Goal: Information Seeking & Learning: Learn about a topic

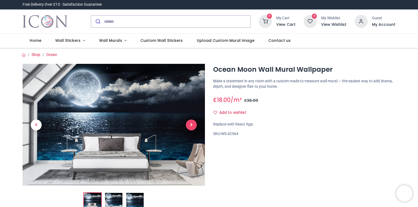
click at [191, 125] on span "Next" at bounding box center [191, 125] width 11 height 11
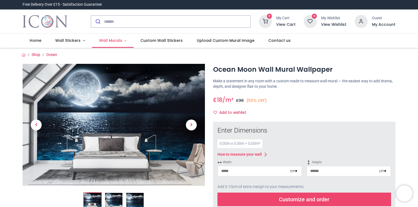
click at [103, 41] on span "Wall Murals" at bounding box center [110, 40] width 23 height 5
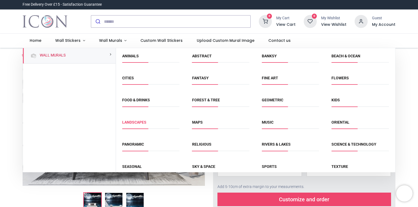
click at [137, 123] on link "Landscapes" at bounding box center [134, 122] width 24 height 4
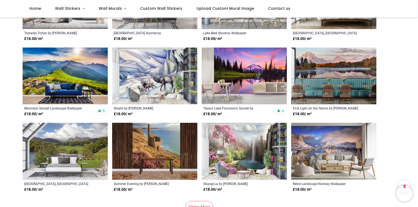
scroll to position [459, 0]
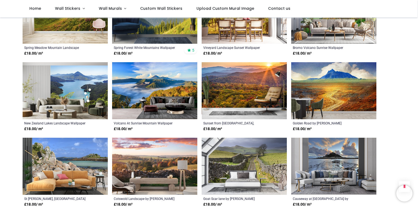
scroll to position [985, 0]
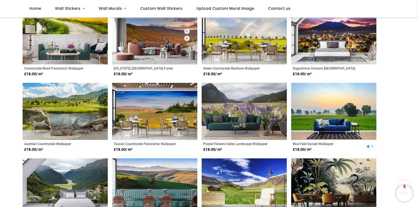
scroll to position [1484, 0]
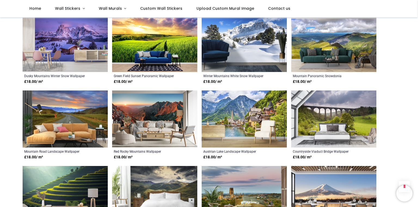
scroll to position [1239, 0]
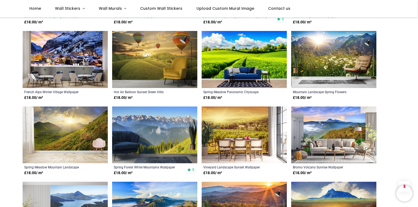
scroll to position [841, 0]
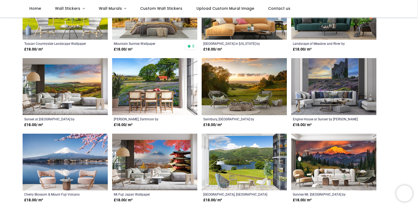
scroll to position [134, 0]
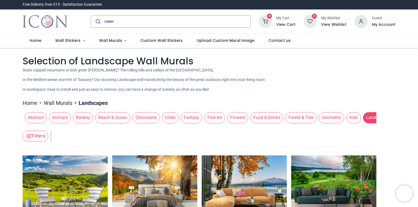
click at [285, 122] on span "Forest & Tree" at bounding box center [300, 117] width 31 height 11
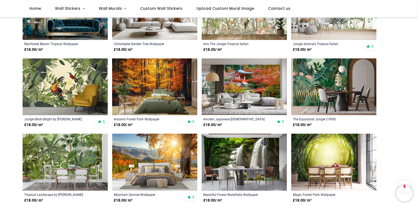
scroll to position [467, 0]
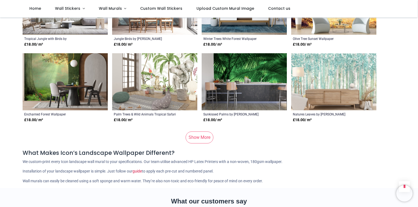
scroll to position [1059, 0]
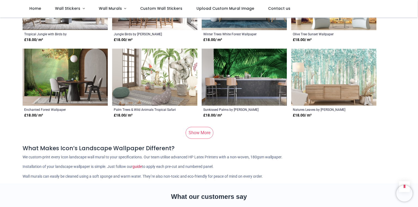
click at [196, 139] on link "Show More" at bounding box center [200, 133] width 28 height 12
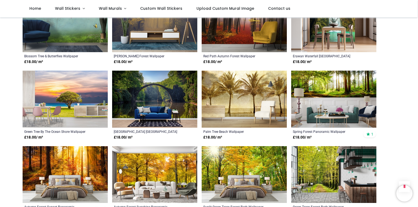
scroll to position [1496, 0]
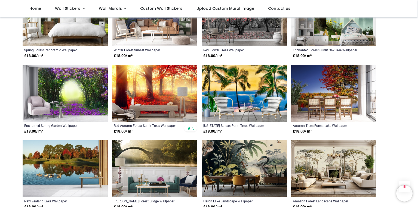
scroll to position [1908, 0]
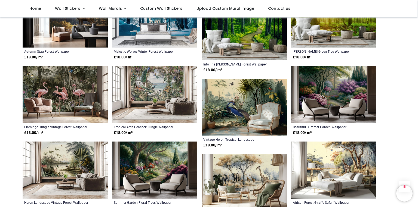
scroll to position [2191, 0]
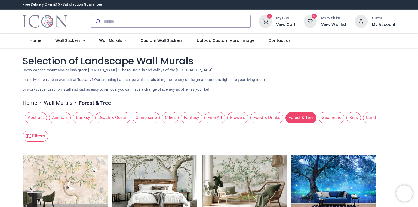
drag, startPoint x: 173, startPoint y: 138, endPoint x: 185, endPoint y: 137, distance: 11.5
drag, startPoint x: 212, startPoint y: 137, endPoint x: 167, endPoint y: 137, distance: 45.2
click at [167, 125] on div "Abstract Animals Banksy Beach & Ocean Chinoiserie Cities Fantasy Fine Art Flowe…" at bounding box center [200, 117] width 354 height 15
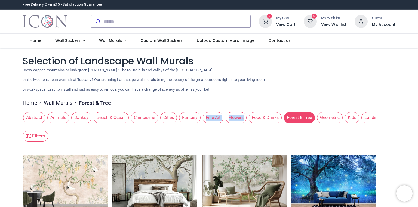
click at [246, 143] on header "Filters Filters" at bounding box center [200, 137] width 354 height 22
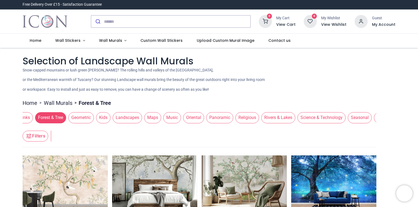
scroll to position [0, 275]
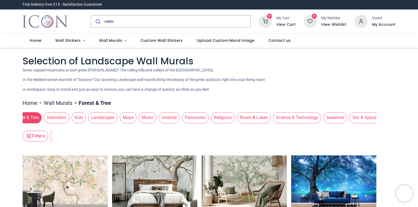
click at [323, 123] on span "Seasonal" at bounding box center [335, 117] width 24 height 11
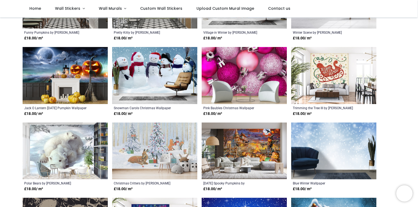
scroll to position [158, 0]
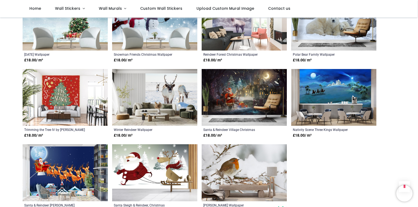
scroll to position [655, 0]
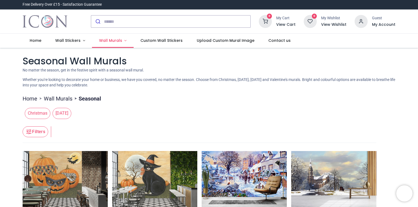
click at [111, 40] on span "Wall Murals" at bounding box center [110, 40] width 23 height 5
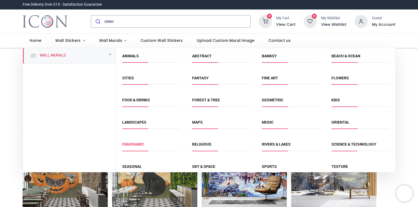
click at [136, 144] on link "Panoramic" at bounding box center [133, 144] width 22 height 4
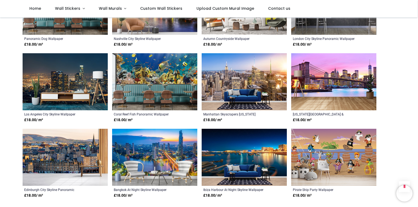
scroll to position [478, 0]
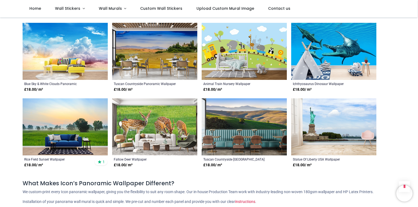
scroll to position [946, 0]
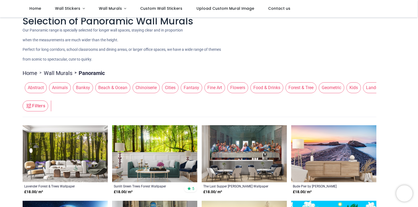
scroll to position [7, 0]
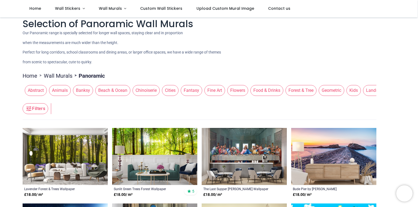
click at [100, 96] on span "Beach & Ocean" at bounding box center [112, 90] width 35 height 11
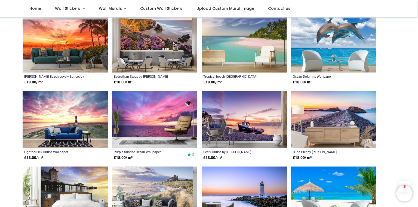
scroll to position [456, 0]
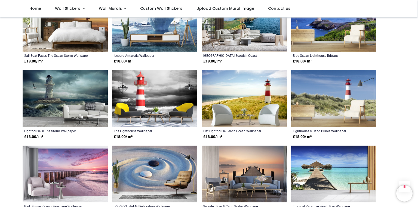
scroll to position [984, 0]
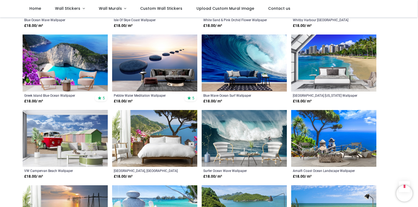
scroll to position [1493, 0]
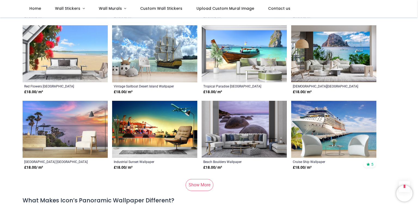
scroll to position [2079, 0]
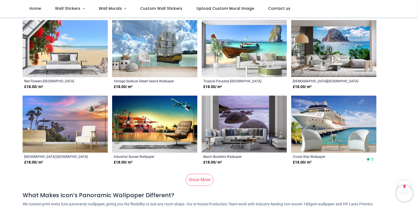
click at [199, 176] on link "Show More" at bounding box center [200, 180] width 28 height 12
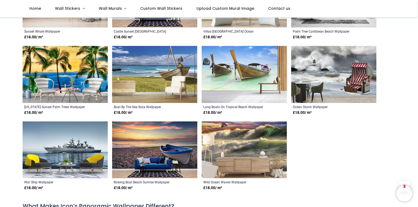
scroll to position [2405, 0]
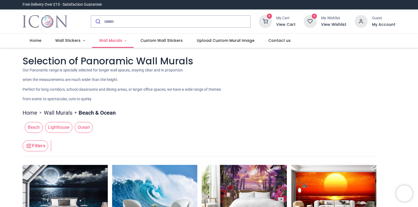
click at [106, 41] on span "Wall Murals" at bounding box center [110, 40] width 23 height 5
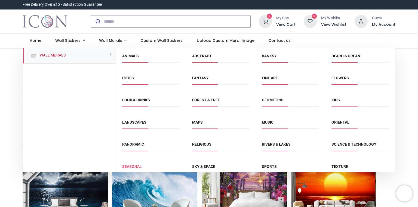
click at [135, 168] on link "Seasonal" at bounding box center [132, 167] width 20 height 4
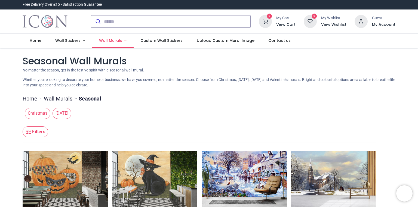
click at [106, 40] on span "Wall Murals" at bounding box center [110, 40] width 23 height 5
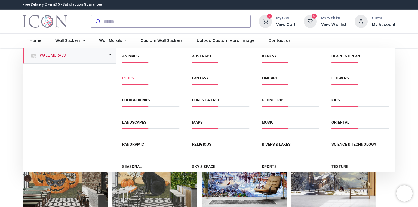
click at [126, 78] on link "Cities" at bounding box center [128, 78] width 12 height 4
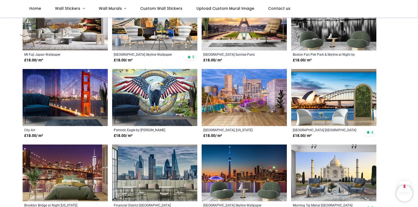
scroll to position [466, 0]
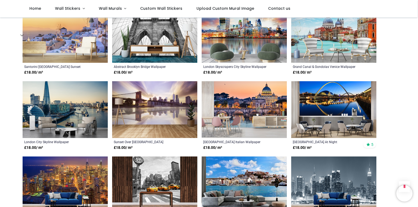
scroll to position [992, 0]
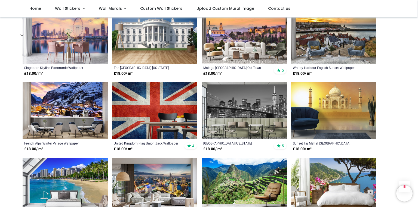
scroll to position [1521, 0]
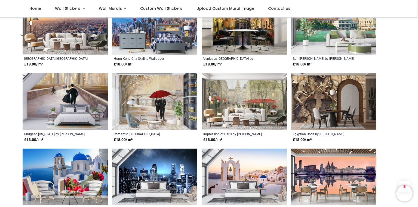
scroll to position [2067, 0]
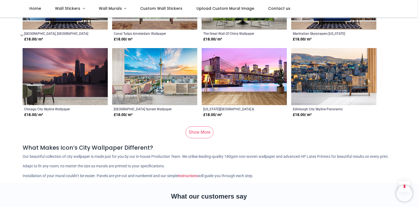
scroll to position [2690, 0]
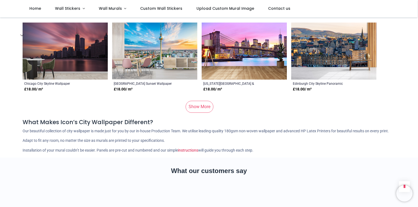
click at [202, 101] on link "Show More" at bounding box center [200, 107] width 28 height 12
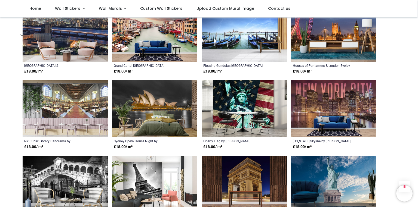
scroll to position [3097, 0]
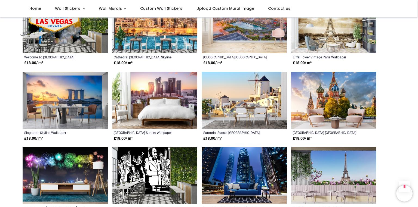
scroll to position [3649, 0]
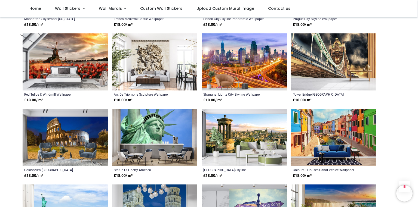
scroll to position [4153, 0]
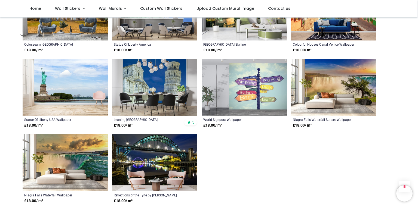
scroll to position [4250, 0]
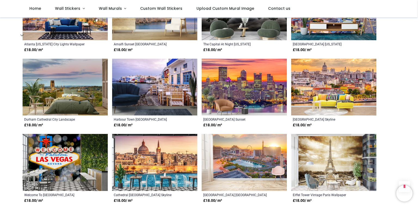
scroll to position [3386, 0]
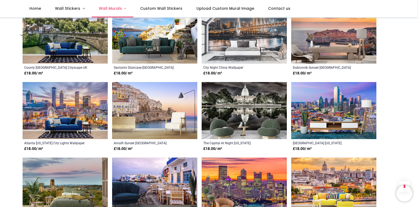
click at [116, 9] on span "Wall Murals" at bounding box center [110, 8] width 23 height 5
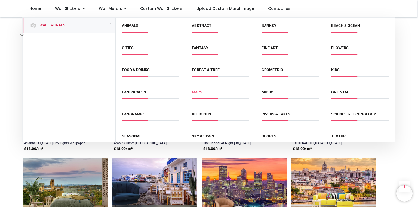
click at [196, 92] on link "Maps" at bounding box center [197, 92] width 11 height 4
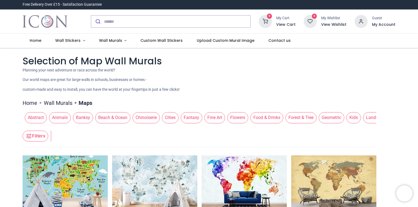
click at [60, 123] on span "Animals" at bounding box center [60, 117] width 22 height 11
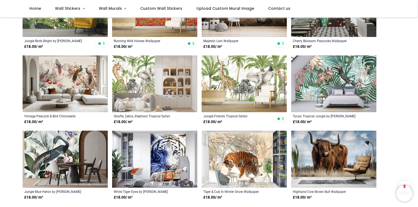
scroll to position [456, 0]
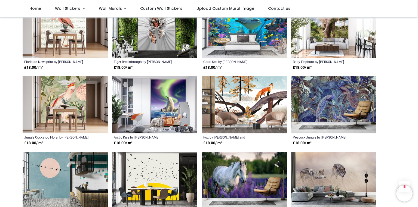
scroll to position [977, 0]
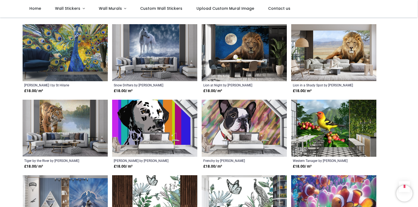
scroll to position [1511, 0]
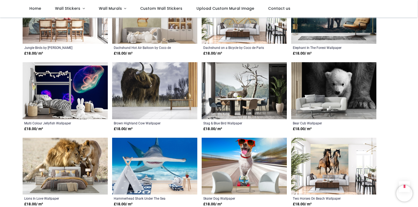
scroll to position [2030, 0]
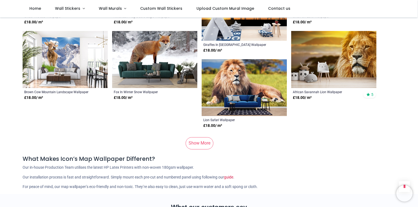
scroll to position [2672, 0]
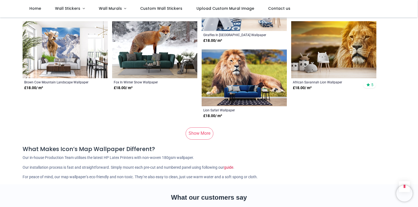
click at [198, 140] on link "Show More" at bounding box center [200, 134] width 28 height 12
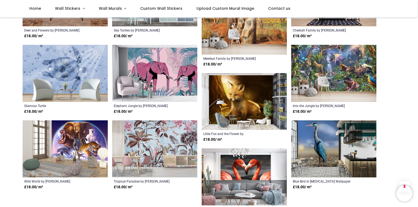
scroll to position [3128, 0]
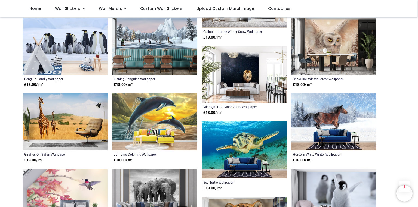
scroll to position [3599, 0]
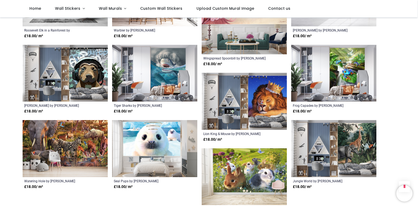
scroll to position [4169, 0]
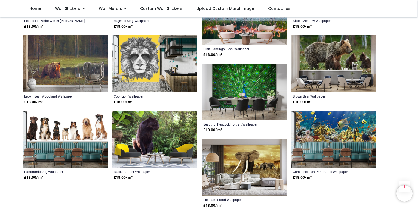
scroll to position [4714, 0]
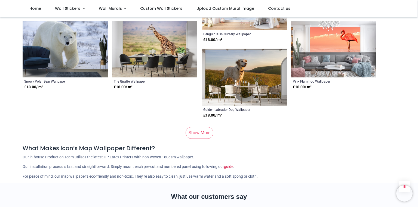
scroll to position [5323, 0]
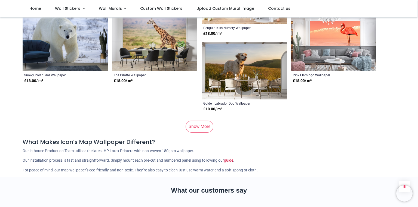
click at [207, 131] on link "Show More" at bounding box center [200, 127] width 28 height 12
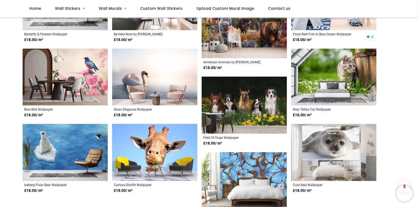
scroll to position [5761, 0]
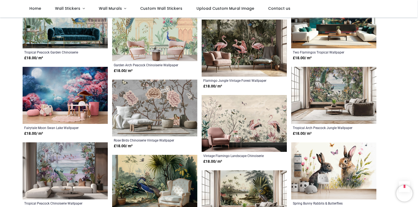
scroll to position [6294, 0]
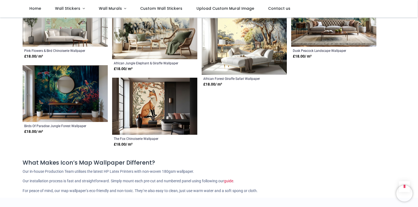
scroll to position [6570, 0]
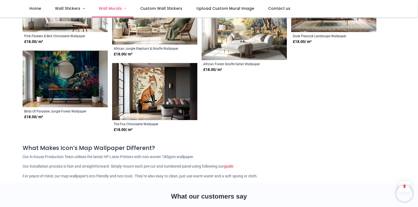
click at [112, 8] on span "Wall Murals" at bounding box center [110, 8] width 23 height 5
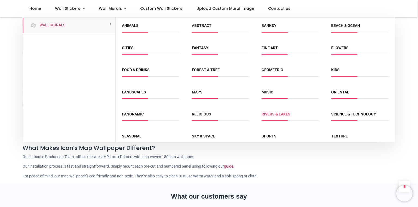
click at [273, 113] on link "Rivers & Lakes" at bounding box center [275, 114] width 29 height 4
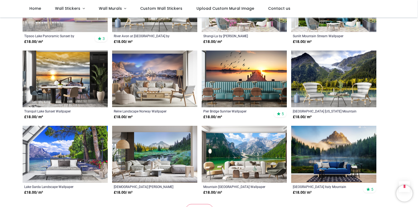
scroll to position [461, 0]
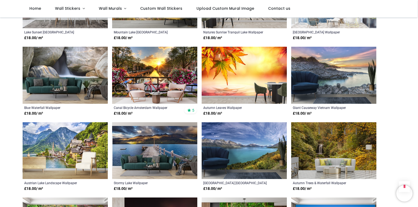
scroll to position [837, 0]
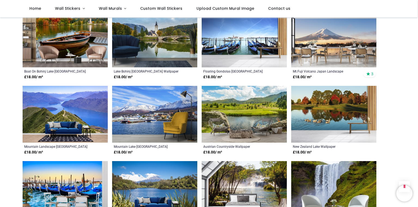
scroll to position [1127, 0]
